Goal: Find specific page/section: Find specific page/section

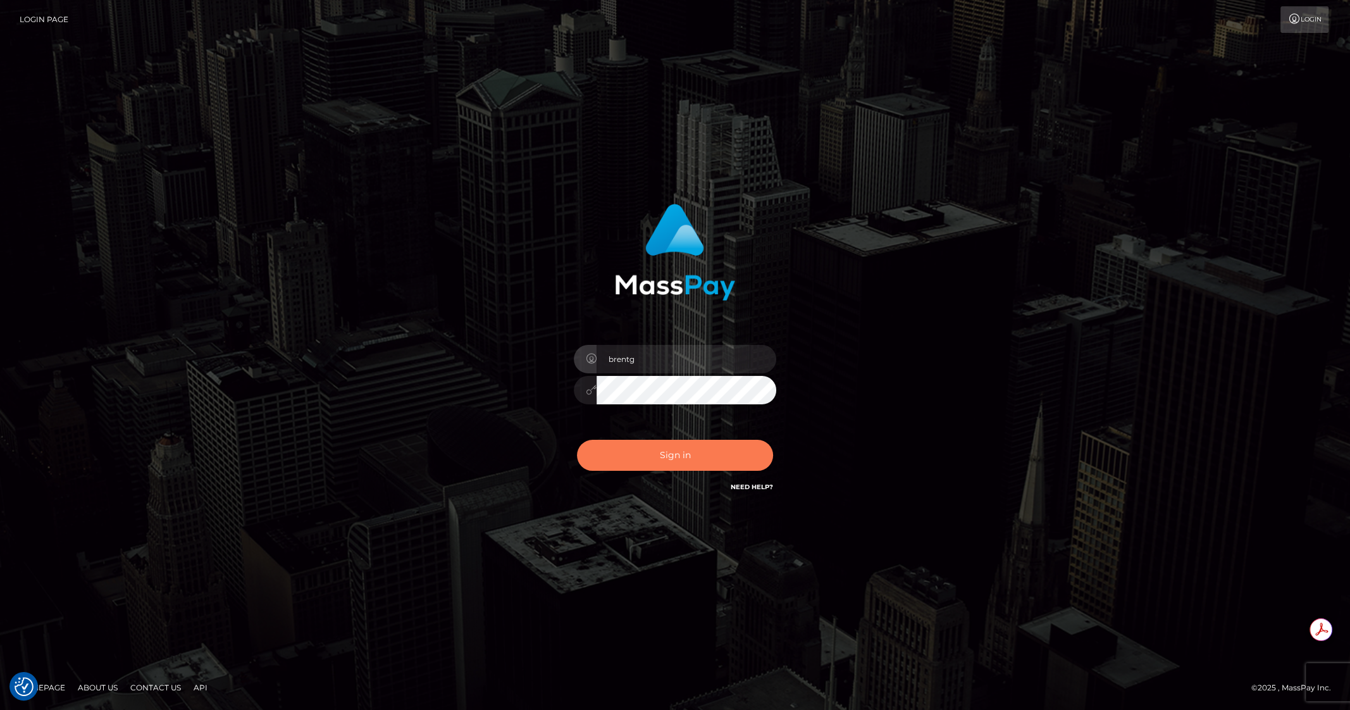
click at [695, 470] on button "Sign in" at bounding box center [675, 455] width 196 height 31
type input "brentg"
click at [674, 462] on button "Sign in" at bounding box center [675, 455] width 196 height 31
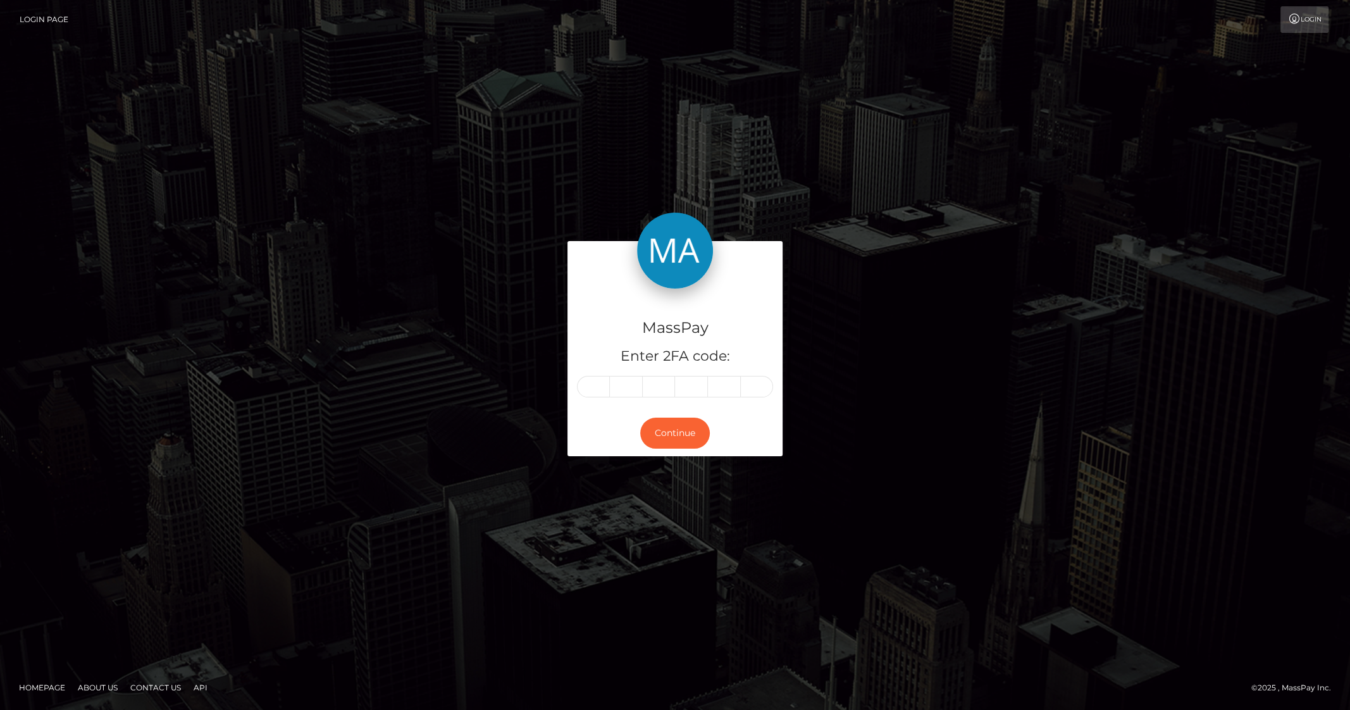
type input "9"
type input "4"
type input "3"
type input "4"
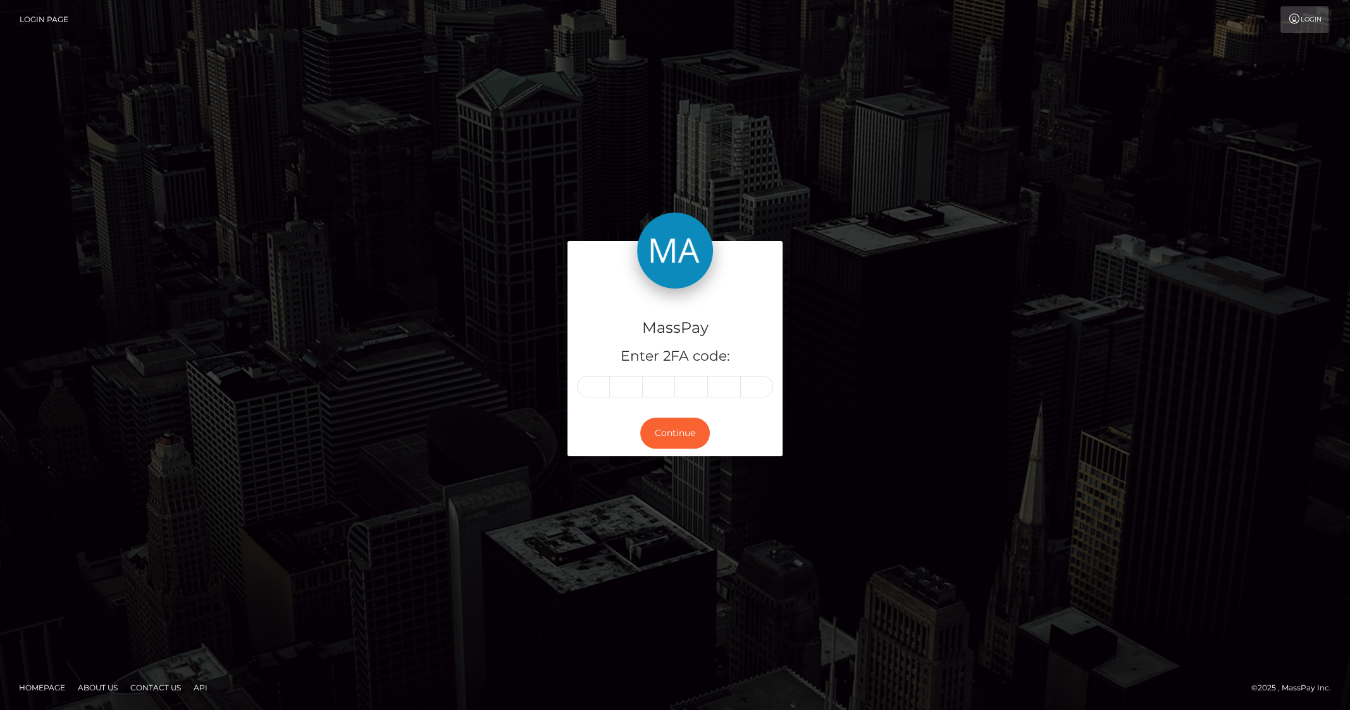
type input "7"
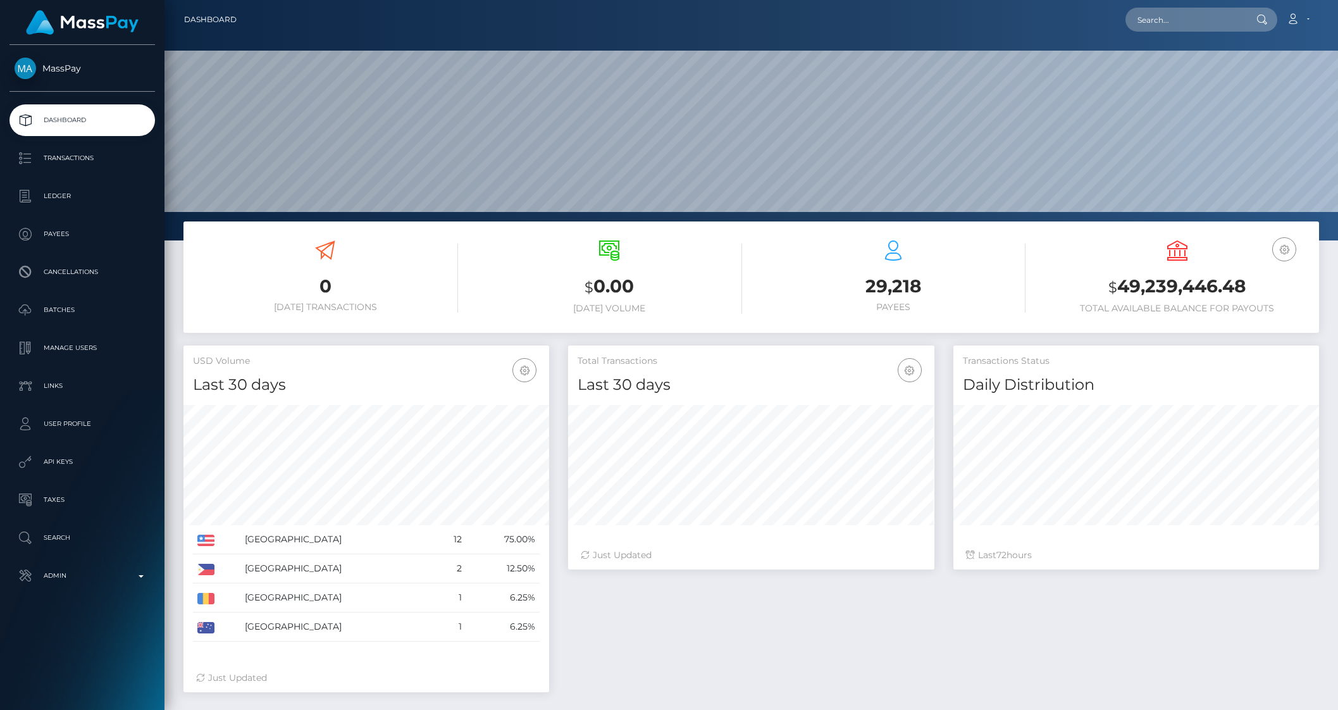
scroll to position [224, 366]
click at [1238, 19] on input "text" at bounding box center [1184, 20] width 119 height 24
paste input "poact_RTs07BrAkxMB"
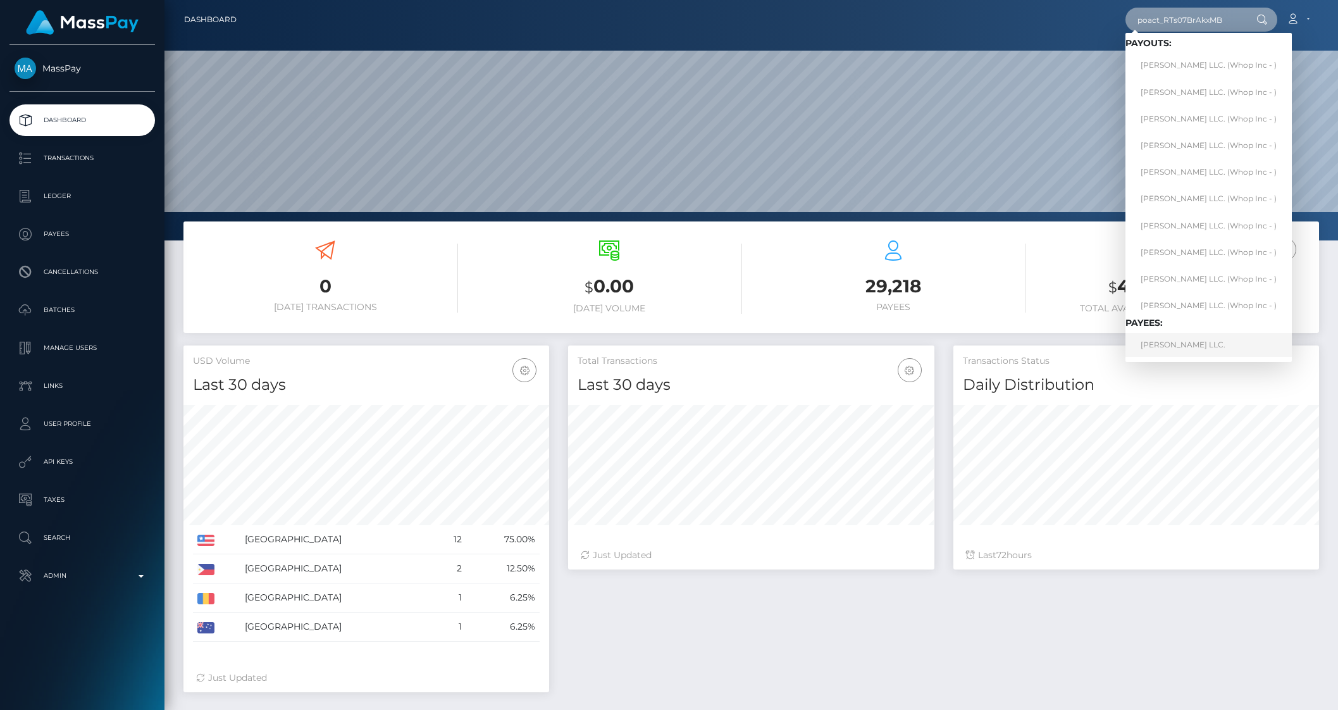
type input "poact_RTs07BrAkxMB"
click at [1180, 337] on link "Jordan Welch LLC." at bounding box center [1208, 344] width 166 height 23
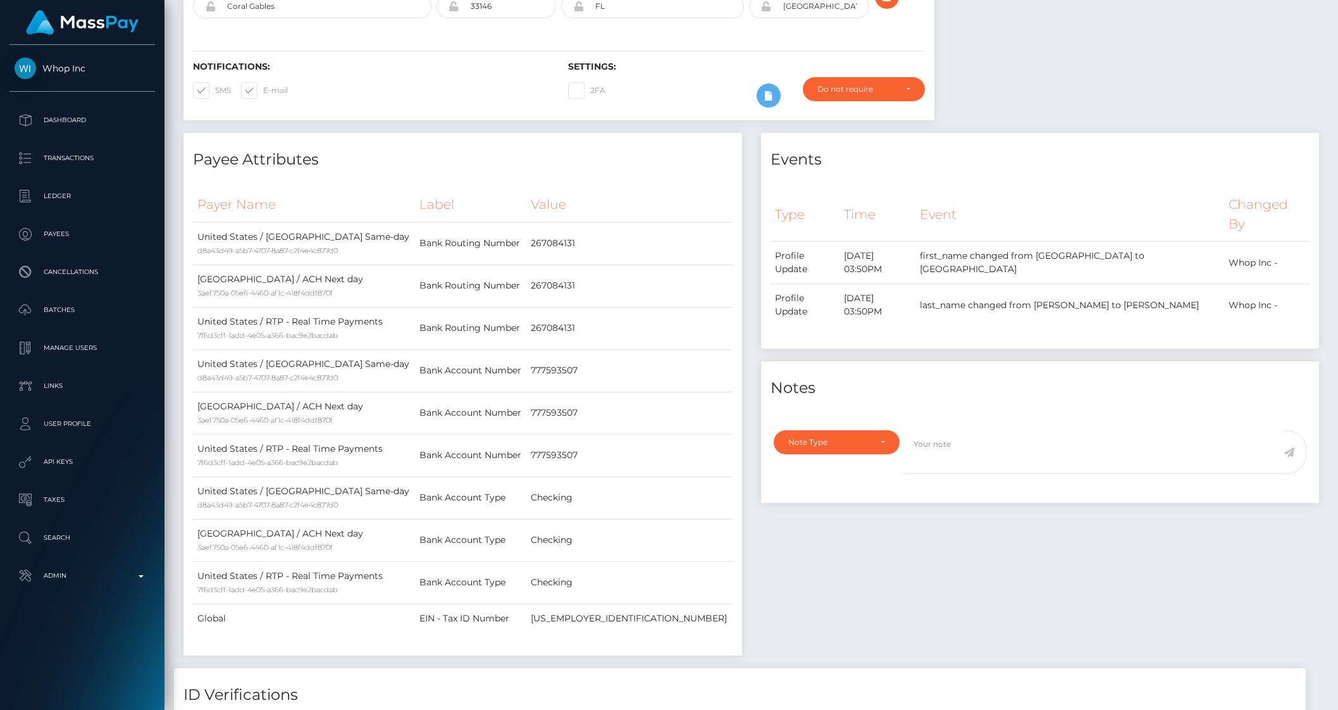
scroll to position [537, 0]
